Goal: Information Seeking & Learning: Check status

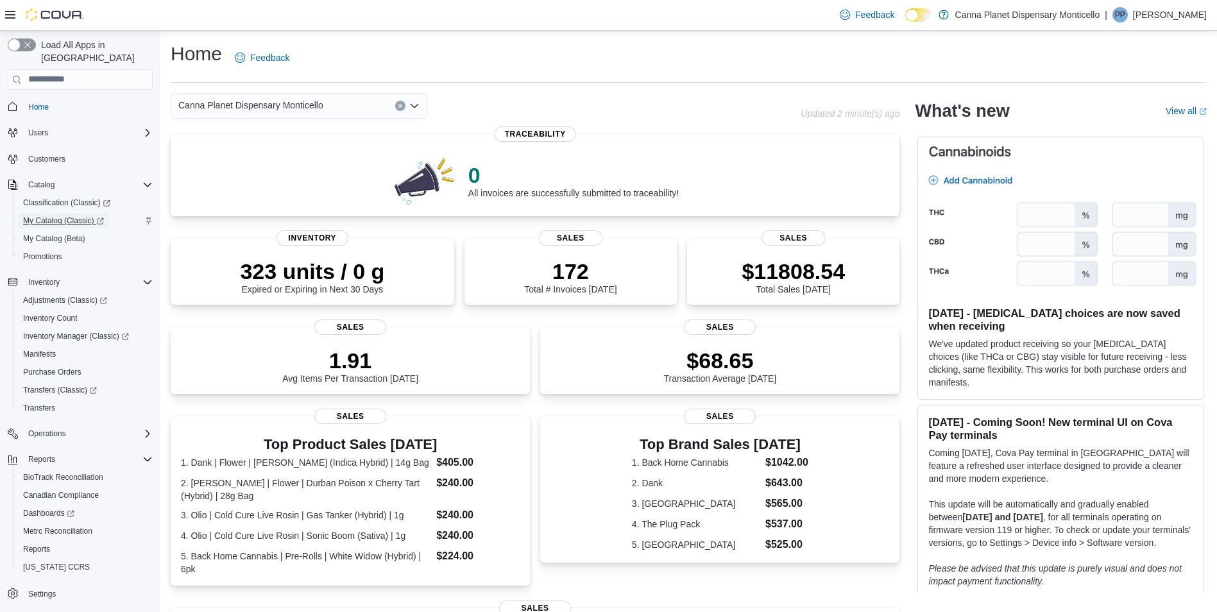
click at [65, 216] on span "My Catalog (Classic)" at bounding box center [63, 221] width 81 height 10
click at [69, 295] on span "Adjustments (Classic)" at bounding box center [65, 300] width 84 height 10
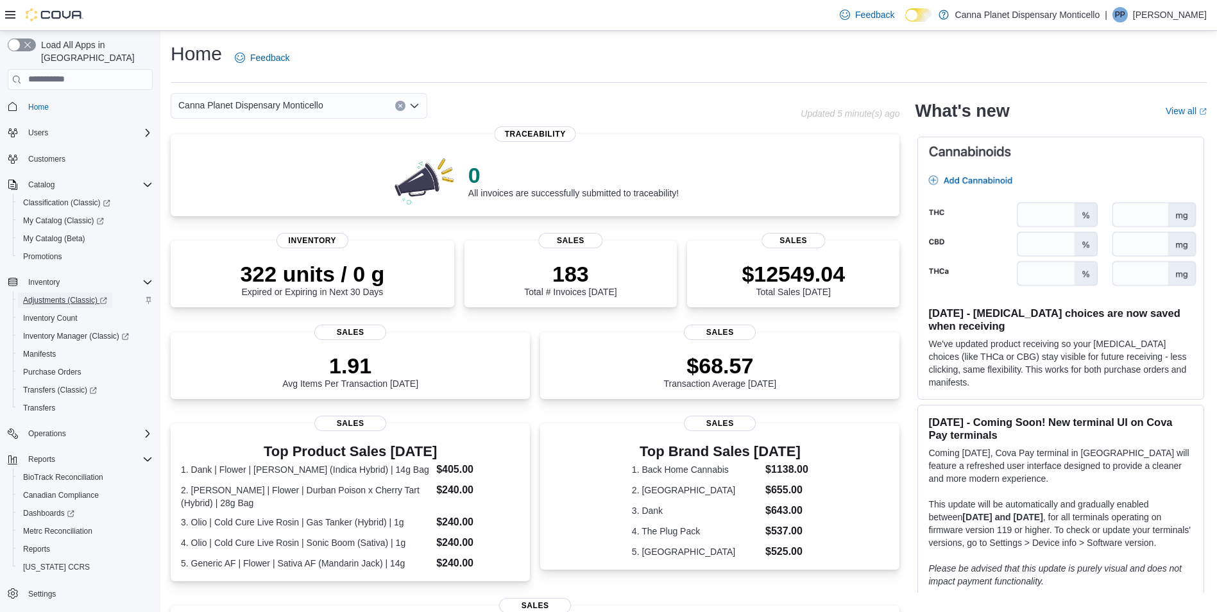
click at [71, 293] on span "Adjustments (Classic)" at bounding box center [65, 300] width 84 height 15
click at [48, 102] on span "Home" at bounding box center [38, 107] width 21 height 10
click at [64, 216] on span "My Catalog (Classic)" at bounding box center [63, 221] width 81 height 10
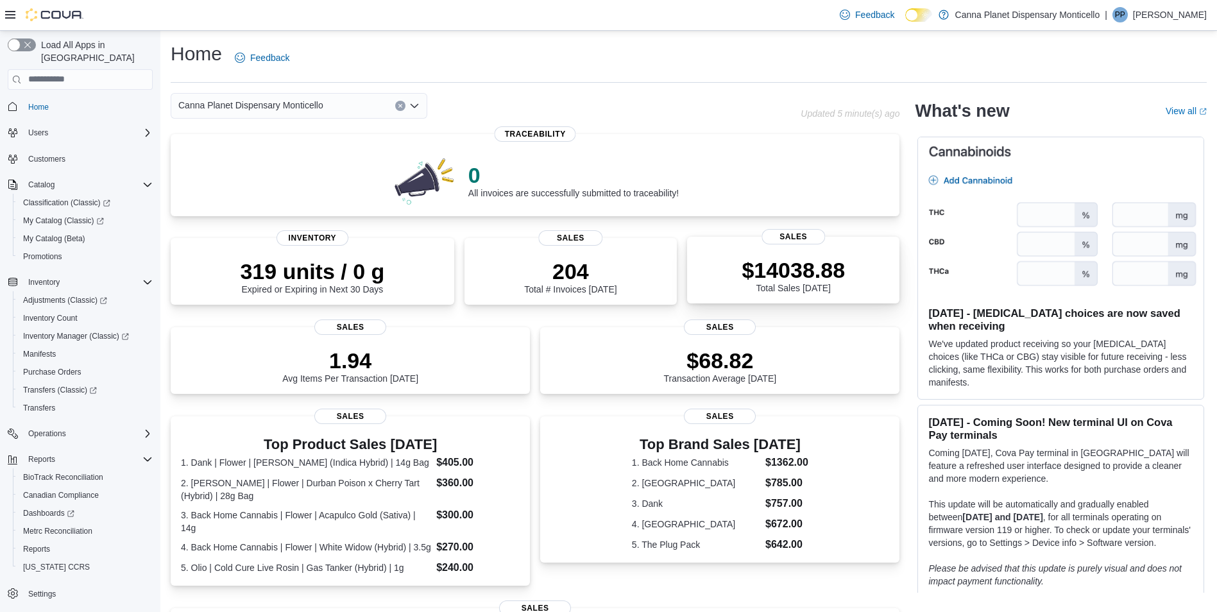
click at [720, 264] on div "$14038.88 Total Sales [DATE]" at bounding box center [793, 272] width 192 height 41
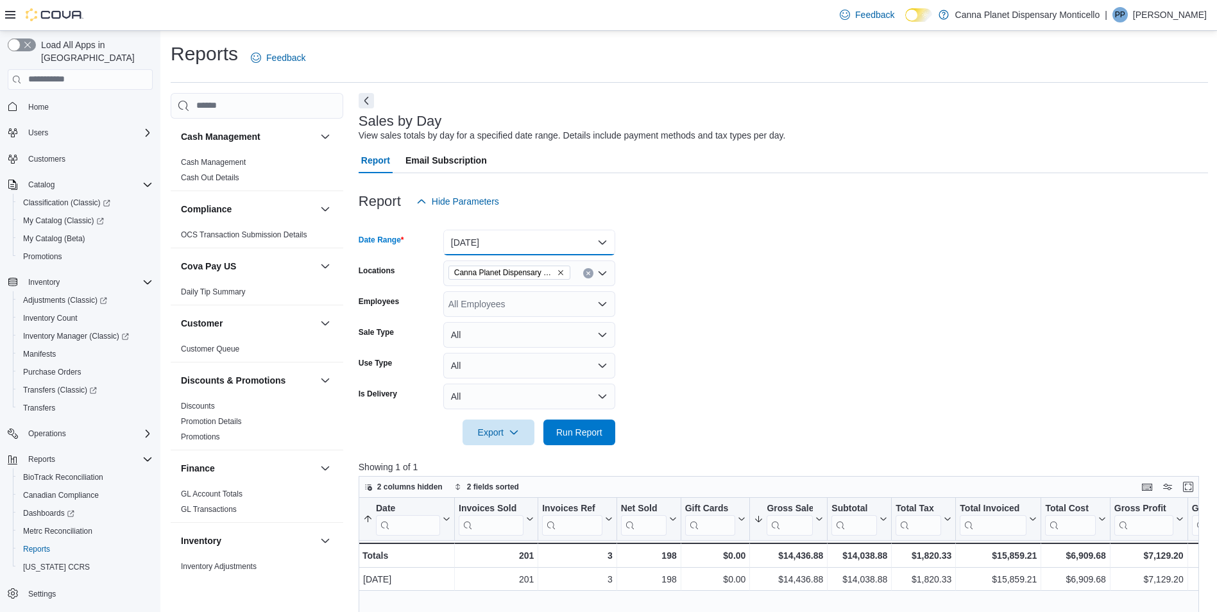
click at [612, 242] on button "Today" at bounding box center [529, 243] width 172 height 26
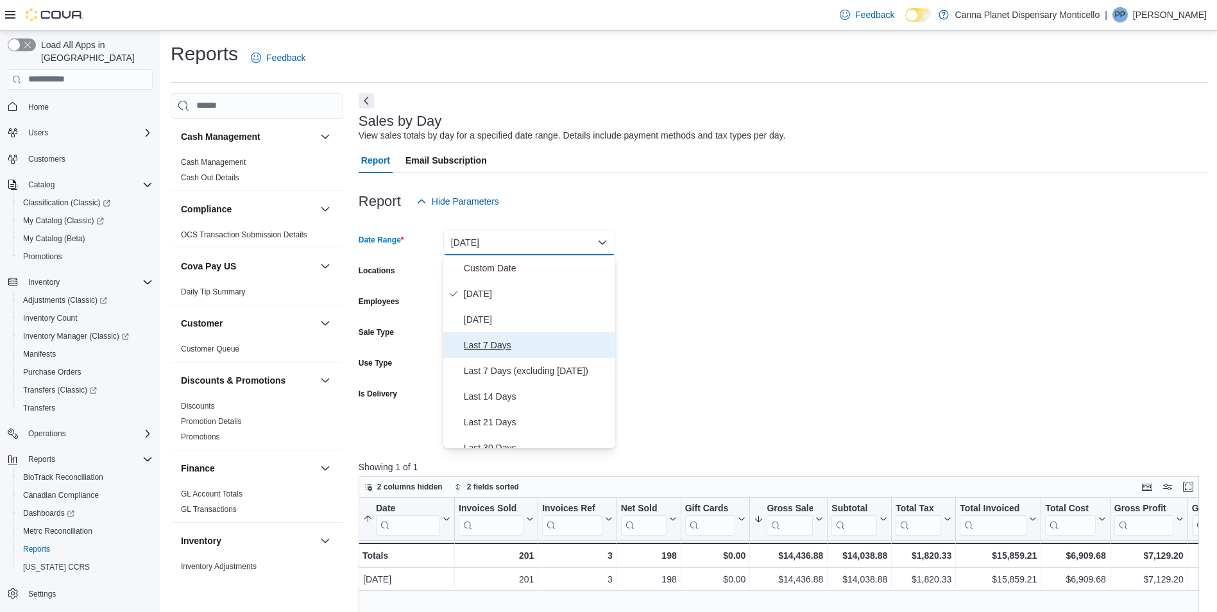
click at [486, 340] on span "Last 7 Days" at bounding box center [537, 344] width 146 height 15
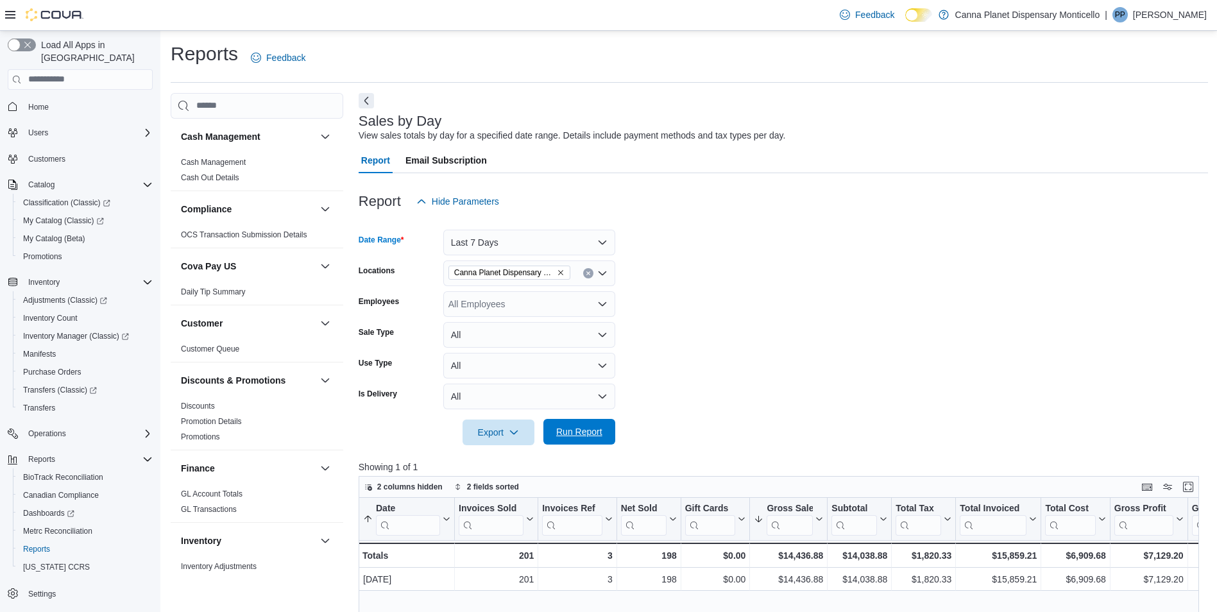
click at [582, 431] on span "Run Report" at bounding box center [579, 431] width 46 height 13
click at [879, 321] on form "Date Range Last 7 Days Locations Canna Planet Dispensary Monticello Employees A…" at bounding box center [783, 329] width 849 height 231
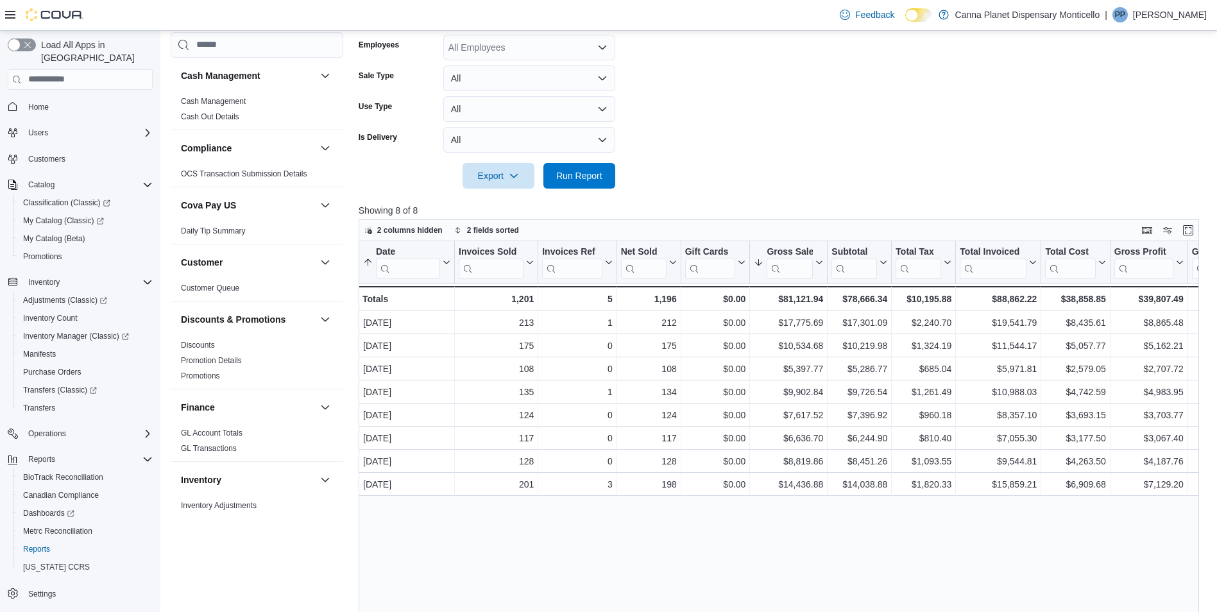
click at [886, 530] on div "Date Sorted by Gross Sales, descending , then sorted by Date, ascending . Click…" at bounding box center [783, 475] width 849 height 468
click at [39, 102] on span "Home" at bounding box center [38, 107] width 21 height 10
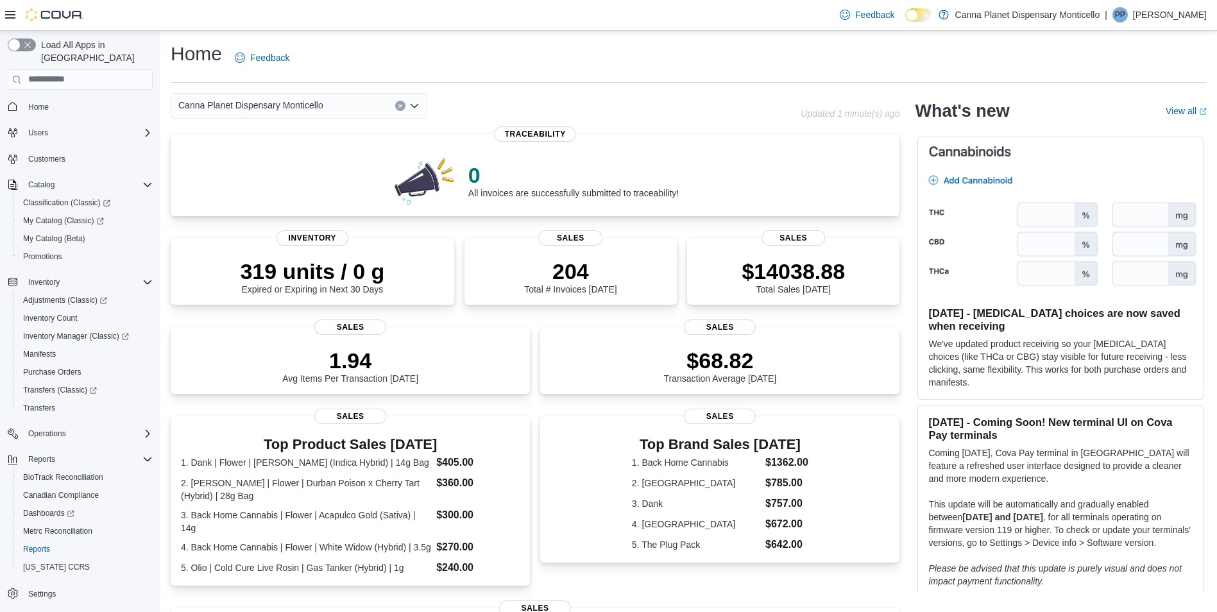
click at [457, 100] on div "Canna Planet Dispensary Monticello" at bounding box center [486, 106] width 630 height 26
